Goal: Task Accomplishment & Management: Complete application form

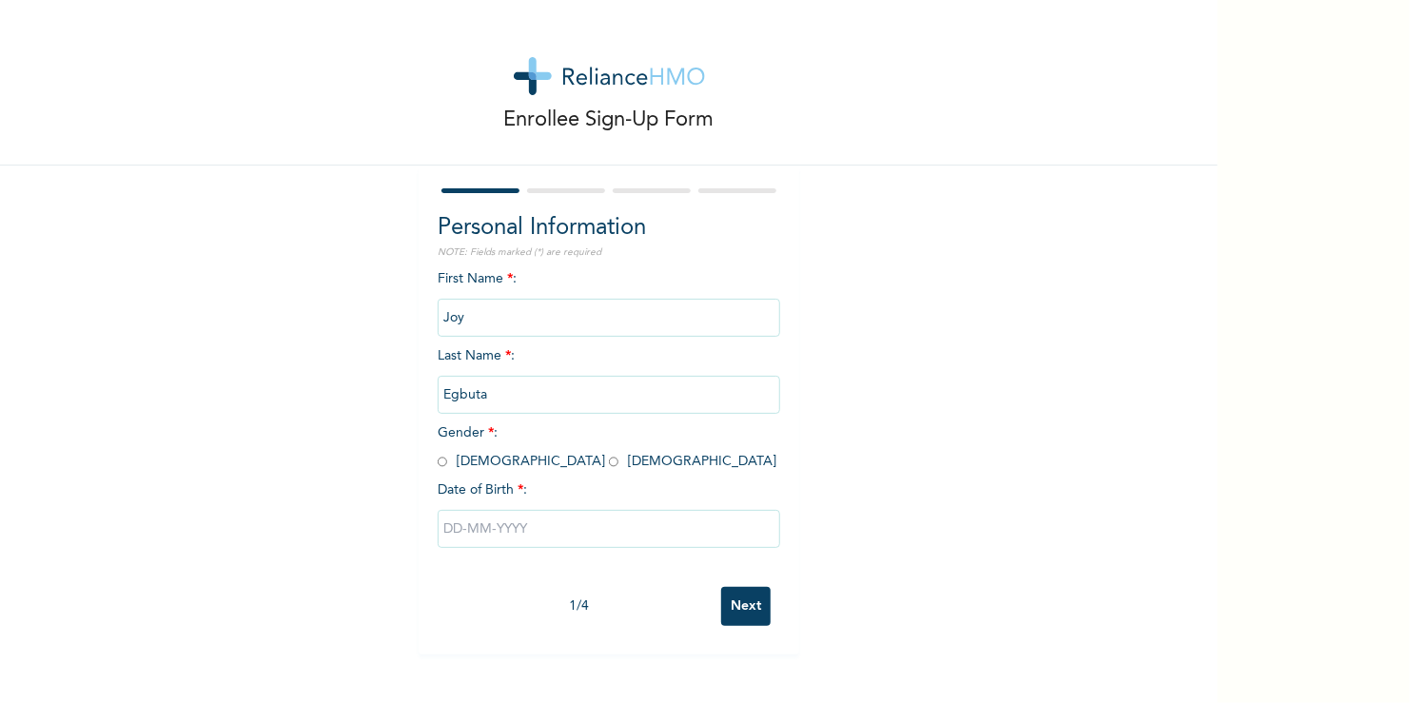
click at [609, 463] on input "radio" at bounding box center [614, 462] width 10 height 18
radio input "true"
click at [496, 522] on input "text" at bounding box center [609, 529] width 343 height 38
select select "7"
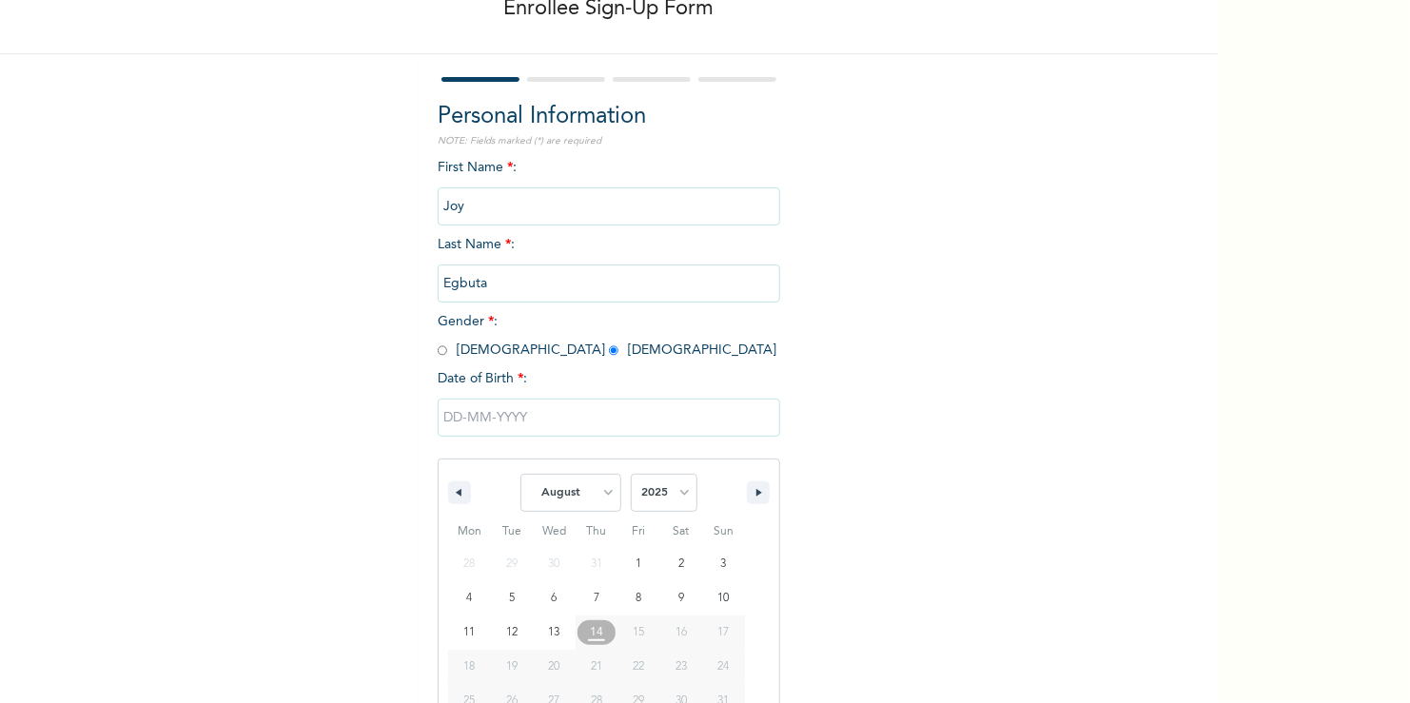
scroll to position [160, 0]
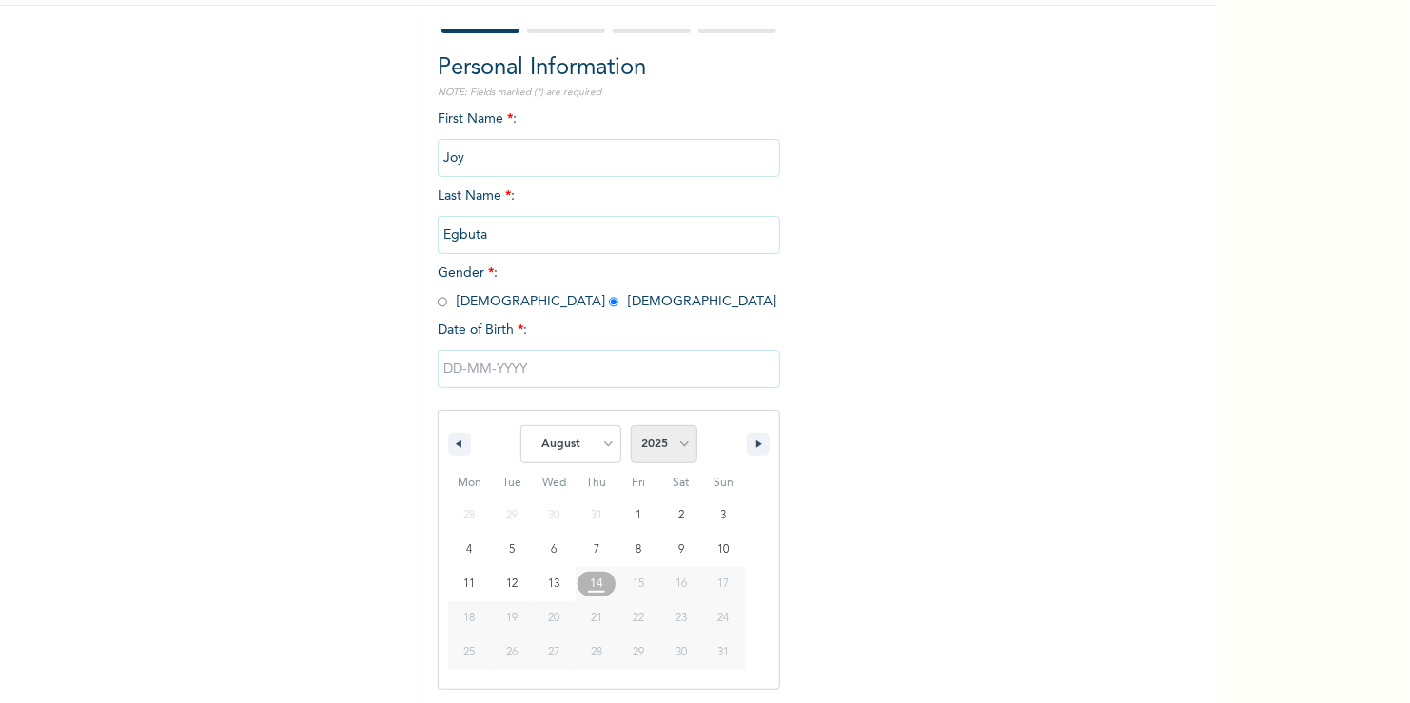
click at [674, 445] on select "2025 2024 2023 2022 2021 2020 2019 2018 2017 2016 2015 2014 2013 2012 2011 2010…" at bounding box center [664, 444] width 67 height 38
select select "2000"
click at [631, 425] on select "2025 2024 2023 2022 2021 2020 2019 2018 2017 2016 2015 2014 2013 2012 2011 2010…" at bounding box center [664, 444] width 67 height 38
type input "[DATE]"
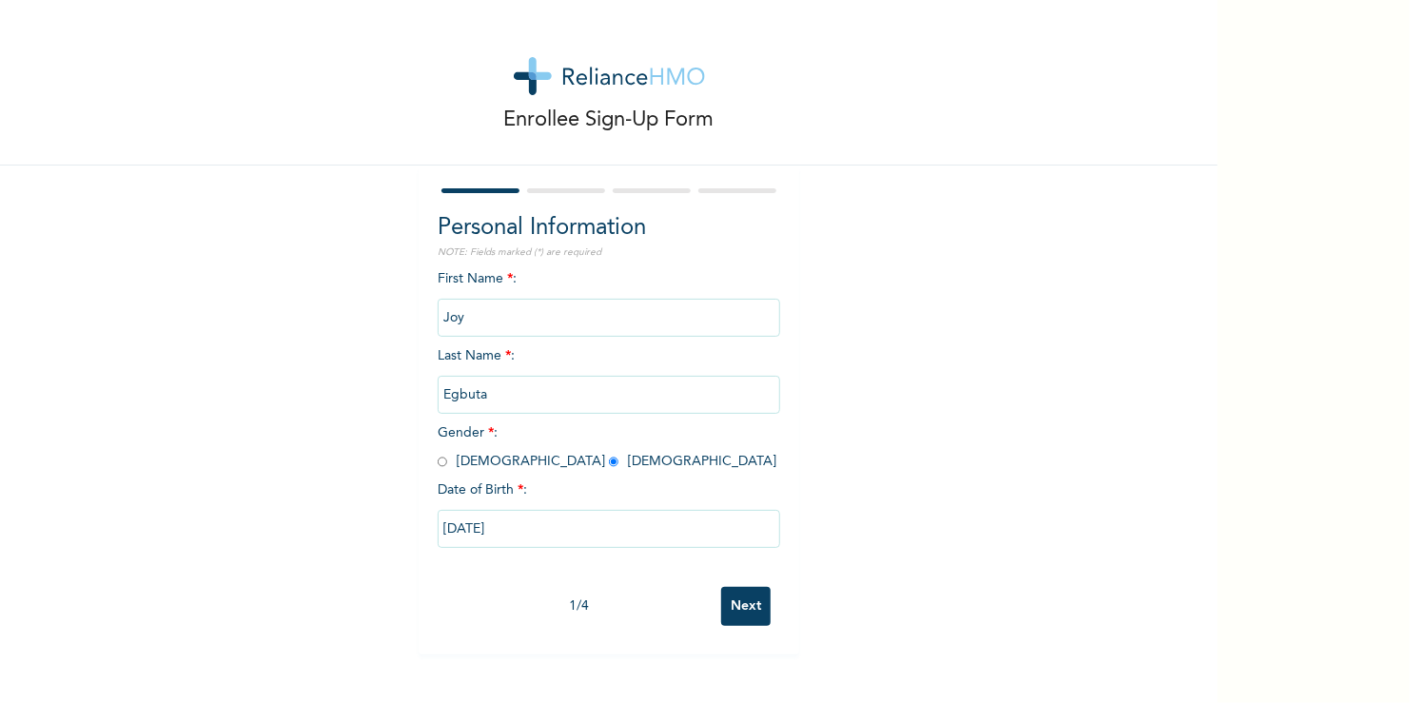
click at [745, 616] on input "Next" at bounding box center [745, 606] width 49 height 39
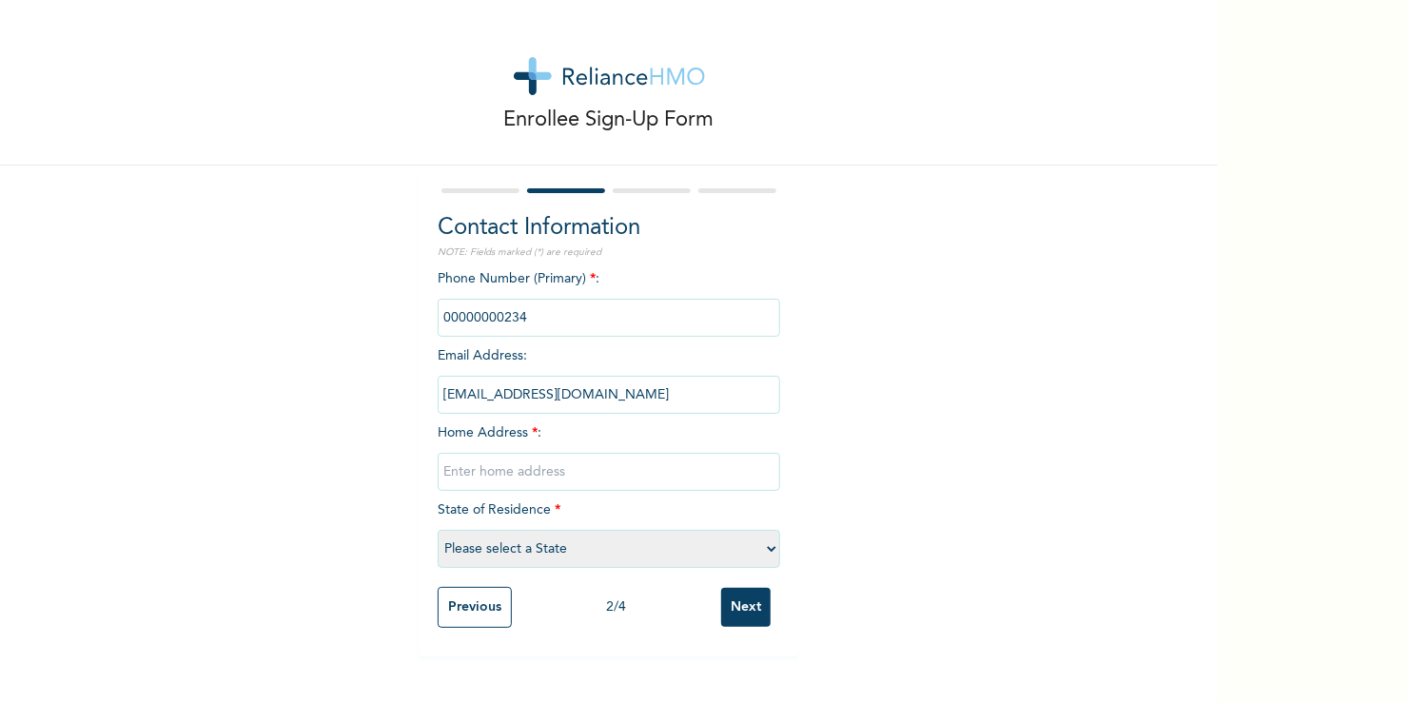
click at [548, 320] on input "phone" at bounding box center [609, 318] width 343 height 38
click at [532, 549] on select "Please select a State [PERSON_NAME] (FCT) [PERSON_NAME] Ibom [GEOGRAPHIC_DATA] …" at bounding box center [609, 549] width 343 height 38
select select "25"
click at [438, 530] on select "Please select a State [PERSON_NAME] (FCT) [PERSON_NAME] Ibom [GEOGRAPHIC_DATA] …" at bounding box center [609, 549] width 343 height 38
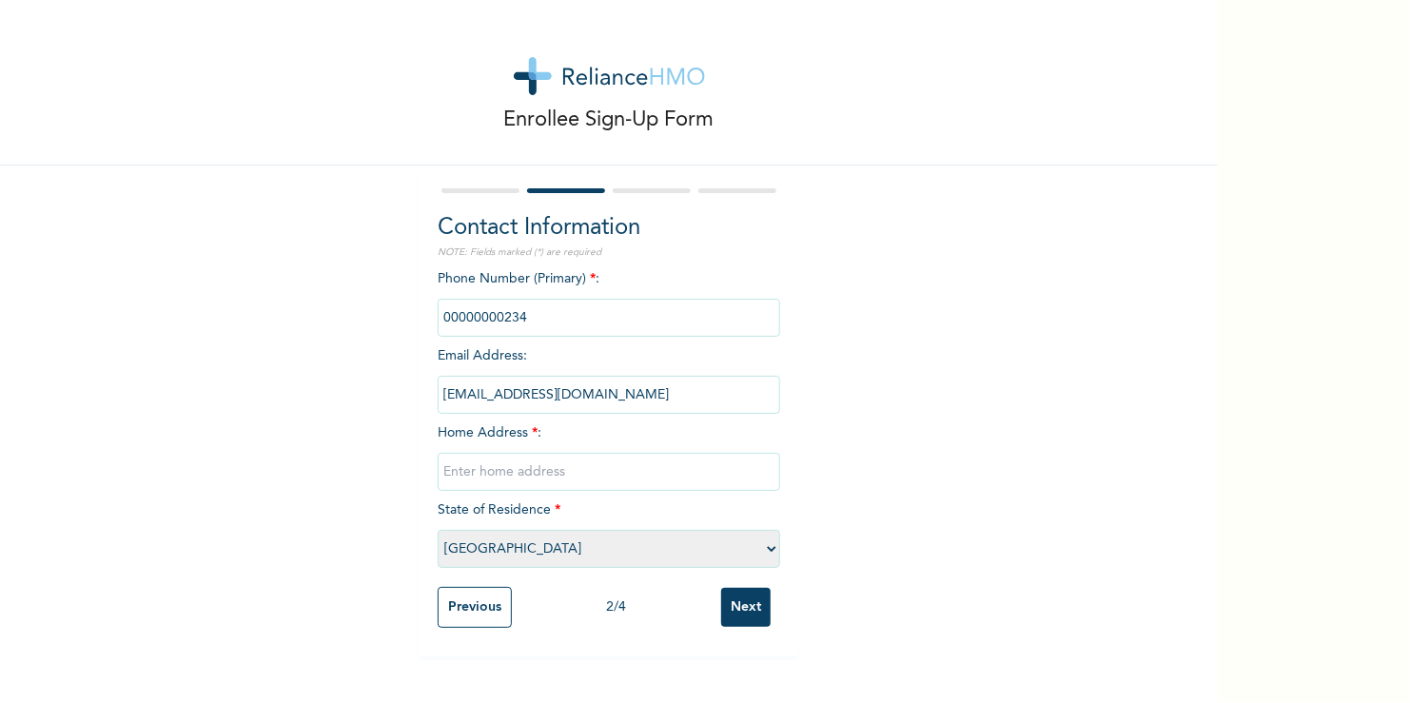
click at [520, 471] on input "text" at bounding box center [609, 472] width 343 height 38
click at [520, 471] on input "Plot 9" at bounding box center [609, 472] width 343 height 38
type input "Plot 9 Bo"
click at [721, 588] on input "Next" at bounding box center [745, 607] width 49 height 39
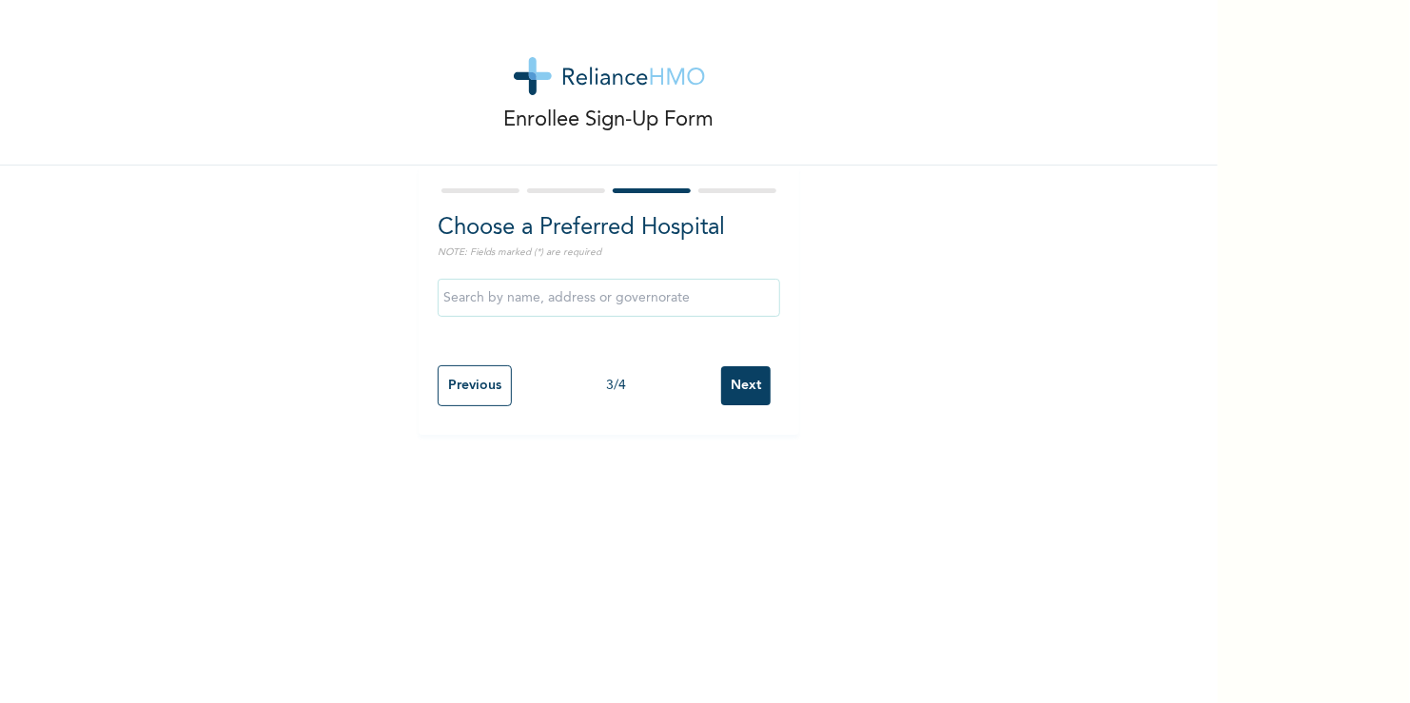
click at [463, 431] on div "Choose a Preferred Hospital NOTE: Fields marked (*) are required Previous 3 / 4…" at bounding box center [609, 300] width 381 height 269
click at [456, 395] on input "Previous" at bounding box center [475, 385] width 74 height 41
select select "25"
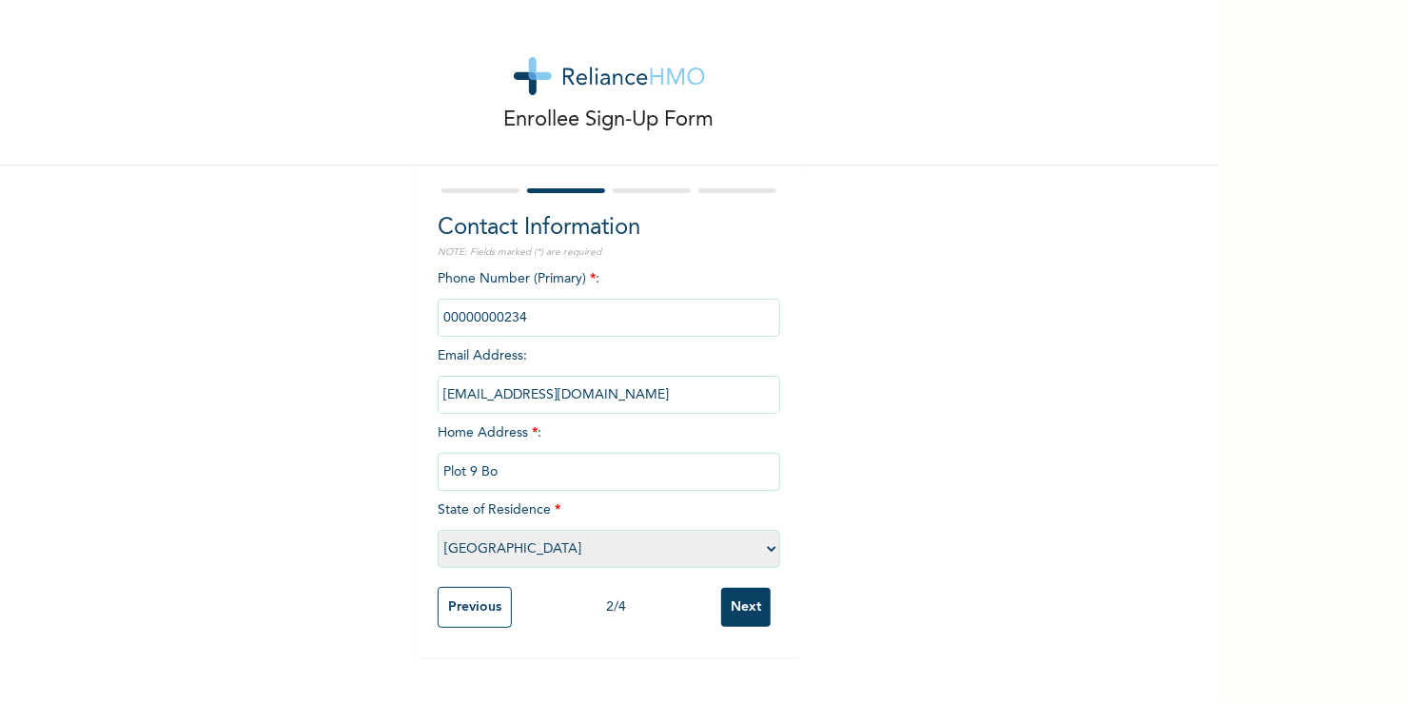
click at [527, 477] on input "Plot 9 Bo" at bounding box center [609, 472] width 343 height 38
click at [472, 468] on input "Plot 9 Block" at bounding box center [609, 472] width 343 height 38
click at [513, 471] on input "Plot 3 Block" at bounding box center [609, 472] width 343 height 38
click at [521, 471] on input "Plot 3 Block 9 sa-adatul [GEOGRAPHIC_DATA], [GEOGRAPHIC_DATA],[GEOGRAPHIC_DATA]…" at bounding box center [609, 472] width 343 height 38
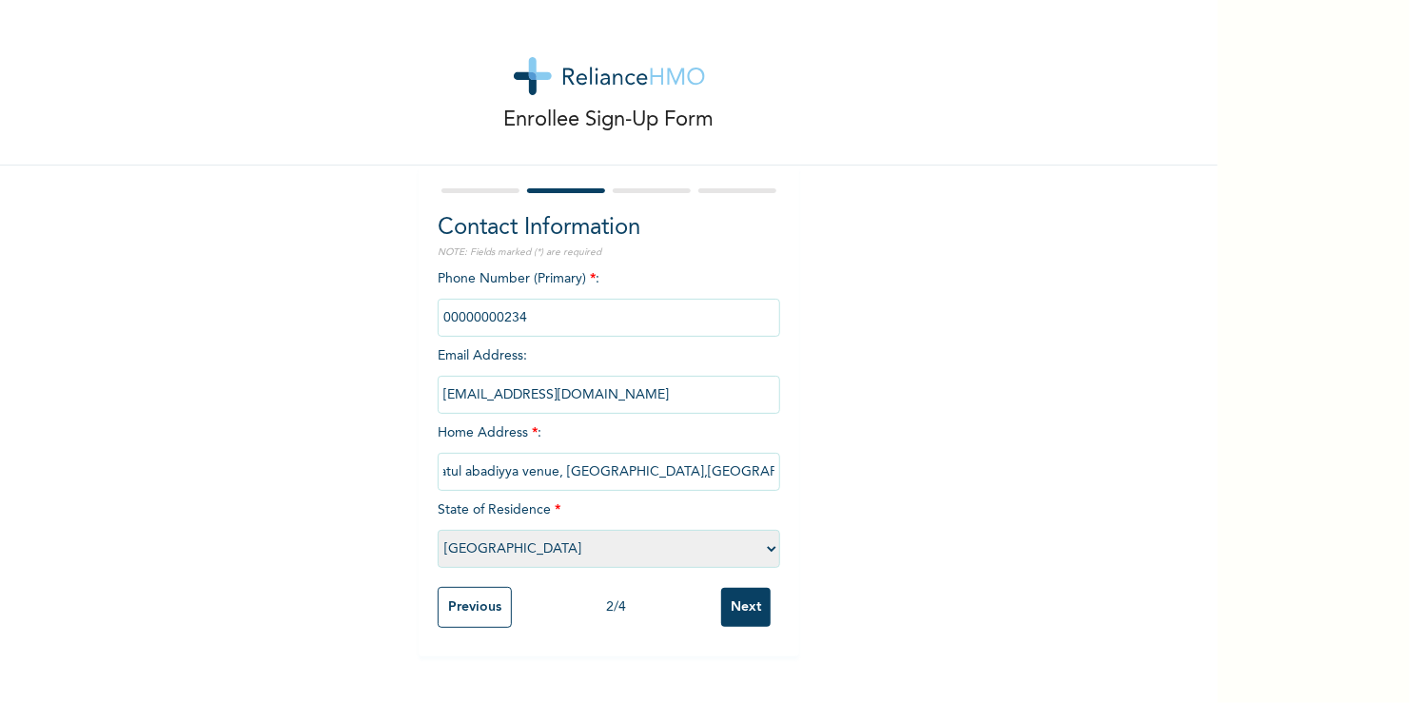
scroll to position [0, 114]
click at [472, 471] on input "Plot 3 Block 9 sa-adatul [GEOGRAPHIC_DATA], [GEOGRAPHIC_DATA],[GEOGRAPHIC_DATA]…" at bounding box center [609, 472] width 343 height 38
click at [490, 473] on input "Plot 3 Block 9 sa-adatul [GEOGRAPHIC_DATA], [GEOGRAPHIC_DATA],[GEOGRAPHIC_DATA]…" at bounding box center [609, 472] width 343 height 38
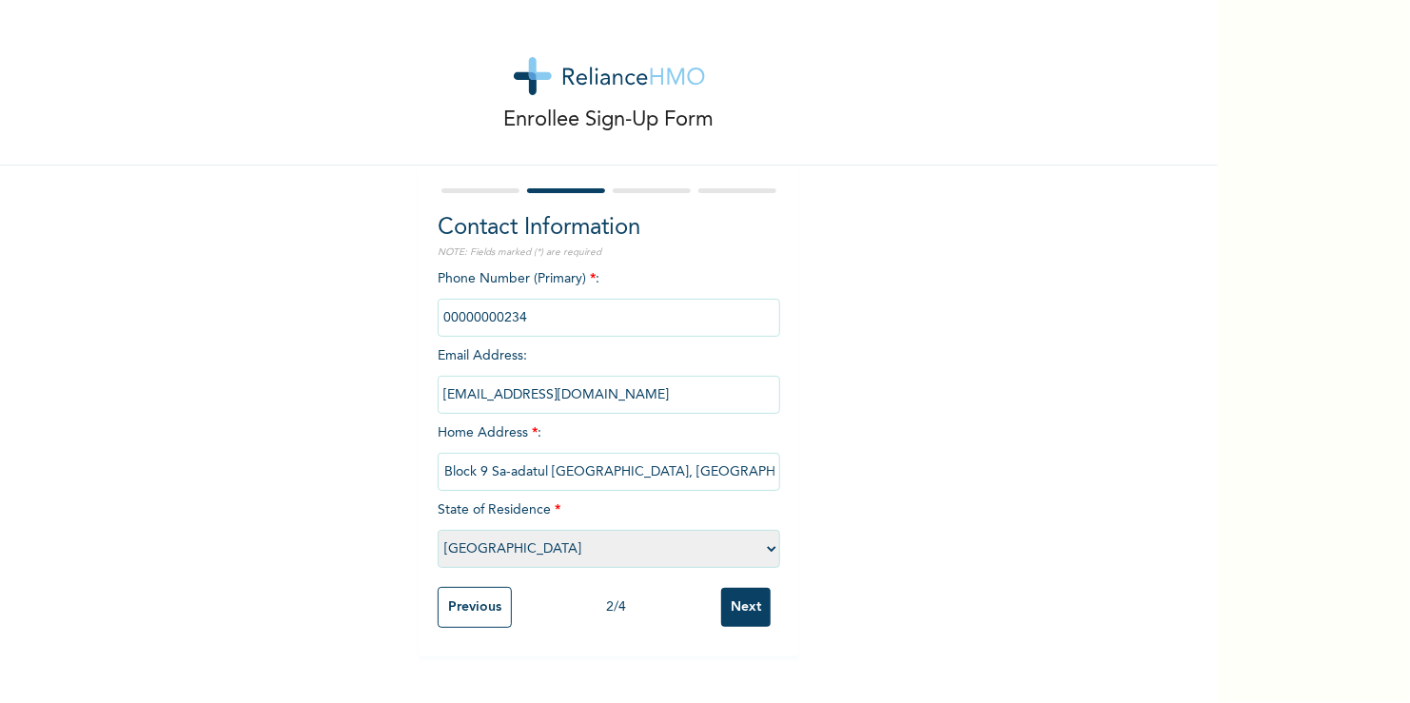
scroll to position [0, 0]
click at [697, 468] on input "Plot 3 Block 9 Sa-adatul [GEOGRAPHIC_DATA], [GEOGRAPHIC_DATA],[GEOGRAPHIC_DATA]…" at bounding box center [609, 472] width 343 height 38
click at [738, 475] on input "Plot [STREET_ADDRESS] GRA,[GEOGRAPHIC_DATA][PERSON_NAME][GEOGRAPHIC_DATA]" at bounding box center [609, 472] width 343 height 38
click at [730, 471] on input "Plot [STREET_ADDRESS][PERSON_NAME]" at bounding box center [609, 472] width 343 height 38
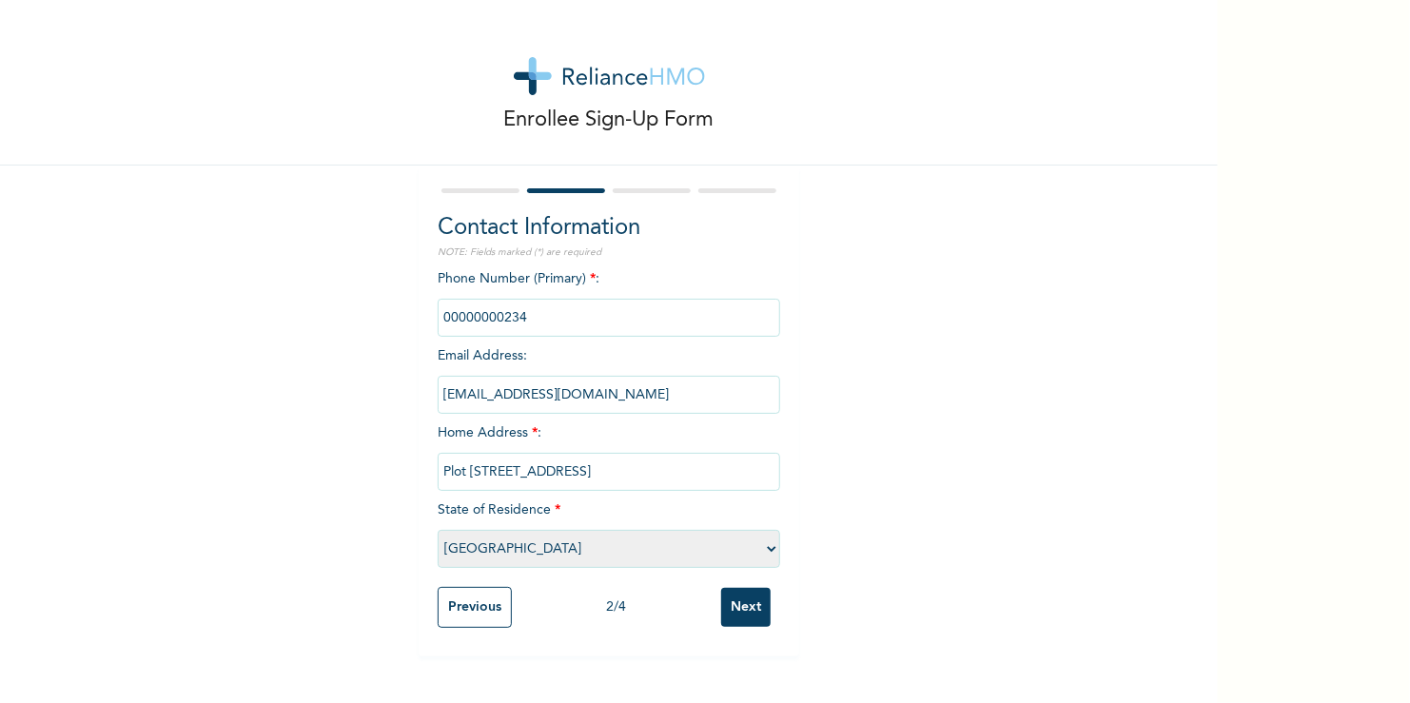
type input "Plot [STREET_ADDRESS]"
click at [531, 321] on input "phone" at bounding box center [609, 318] width 343 height 38
